Goal: Browse casually

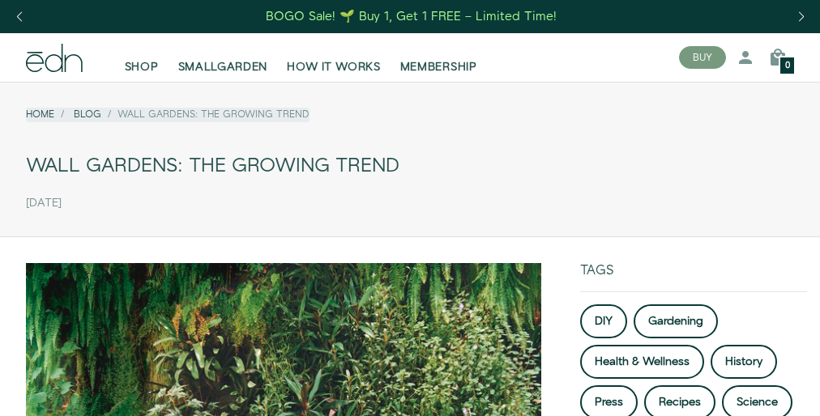
click at [410, 208] on div "[DATE]" at bounding box center [410, 203] width 768 height 27
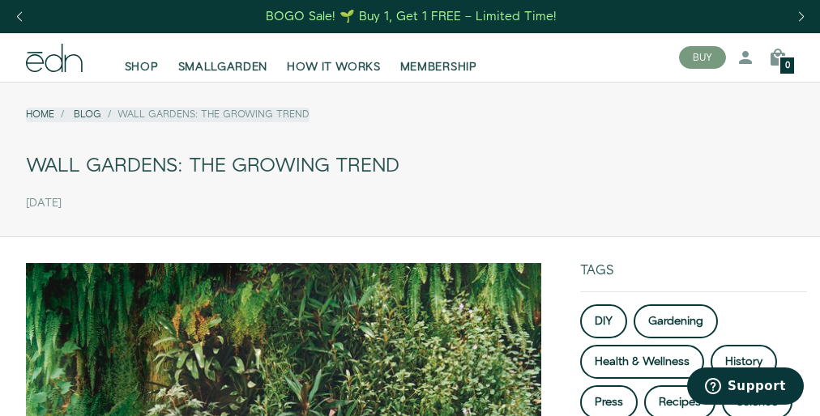
click at [410, 208] on div "[DATE]" at bounding box center [410, 203] width 768 height 27
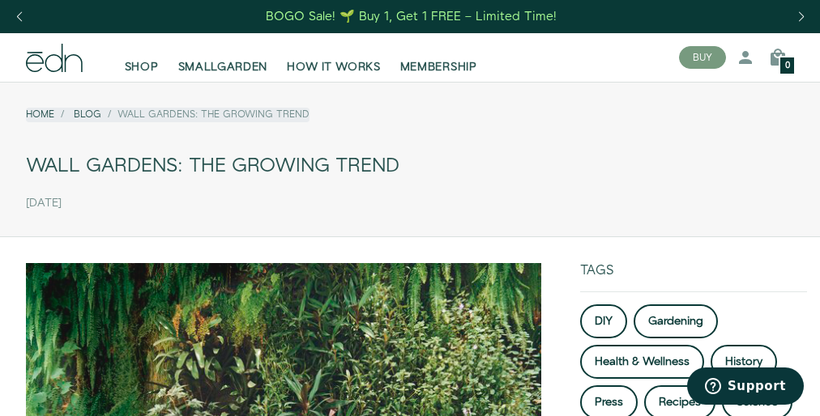
click at [410, 208] on div "[DATE]" at bounding box center [410, 203] width 768 height 27
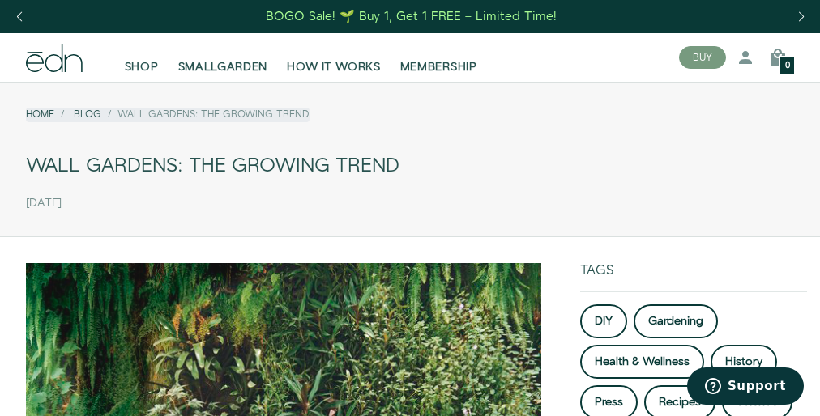
click at [410, 208] on div "[DATE]" at bounding box center [410, 203] width 768 height 27
